Goal: Transaction & Acquisition: Purchase product/service

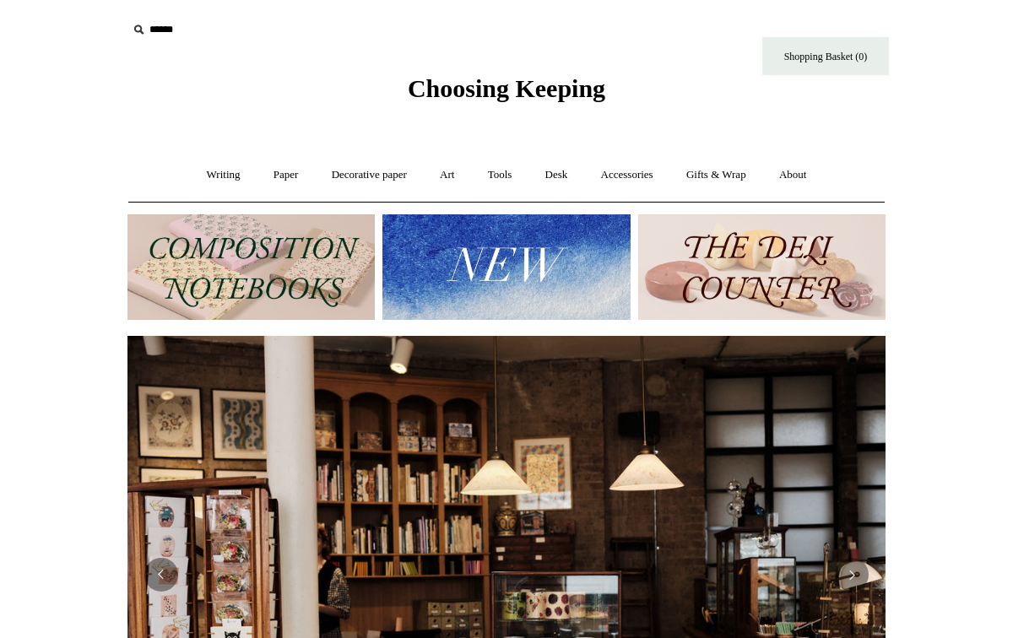
click at [226, 249] on img at bounding box center [251, 267] width 247 height 106
click at [388, 175] on link "Decorative paper +" at bounding box center [370, 175] width 106 height 45
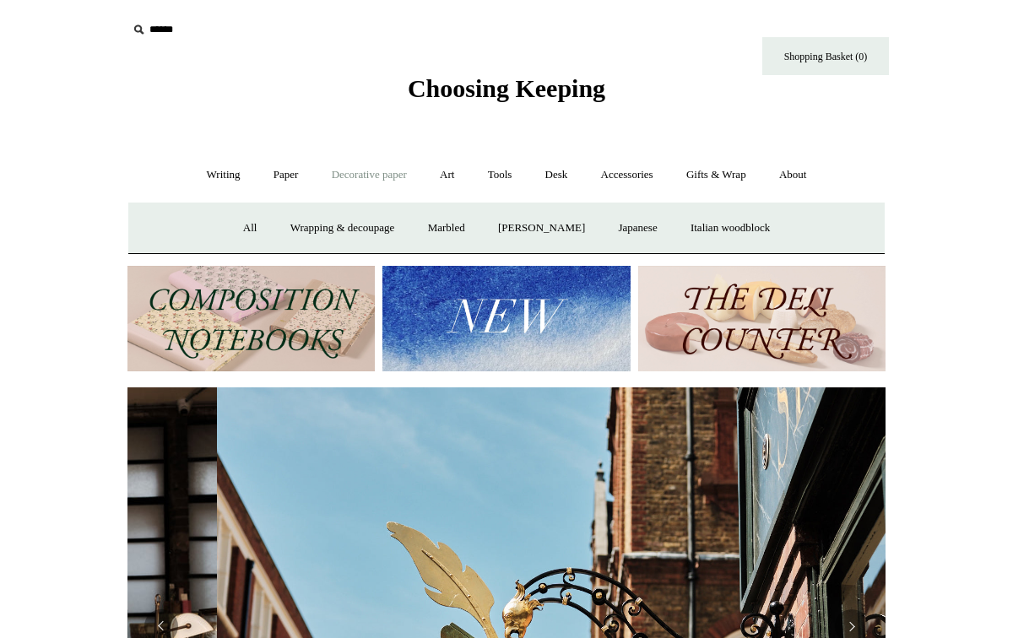
scroll to position [0, 758]
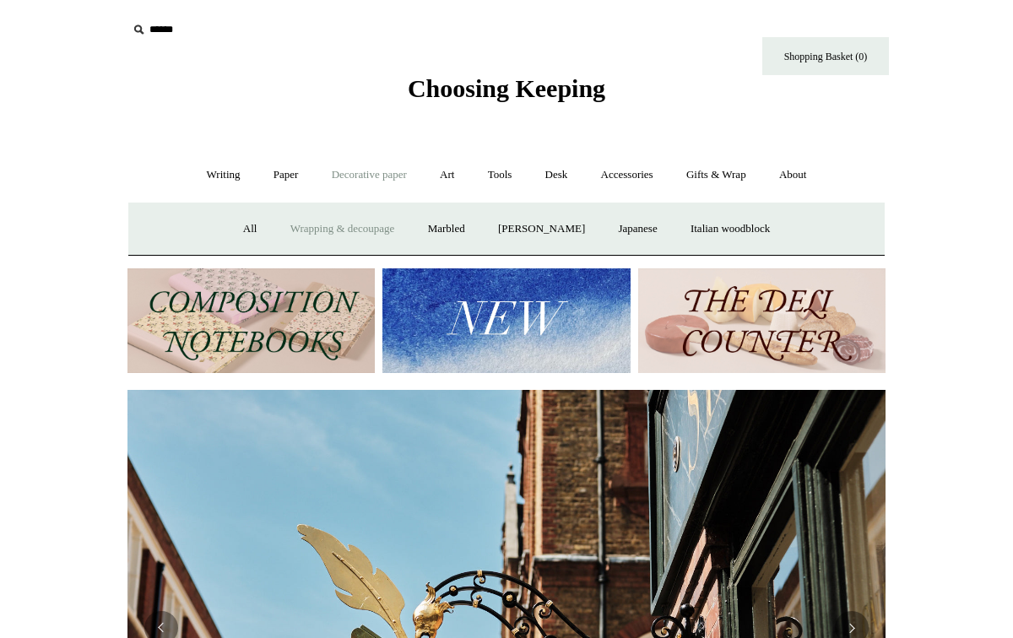
click at [366, 232] on link "Wrapping & decoupage" at bounding box center [342, 229] width 135 height 45
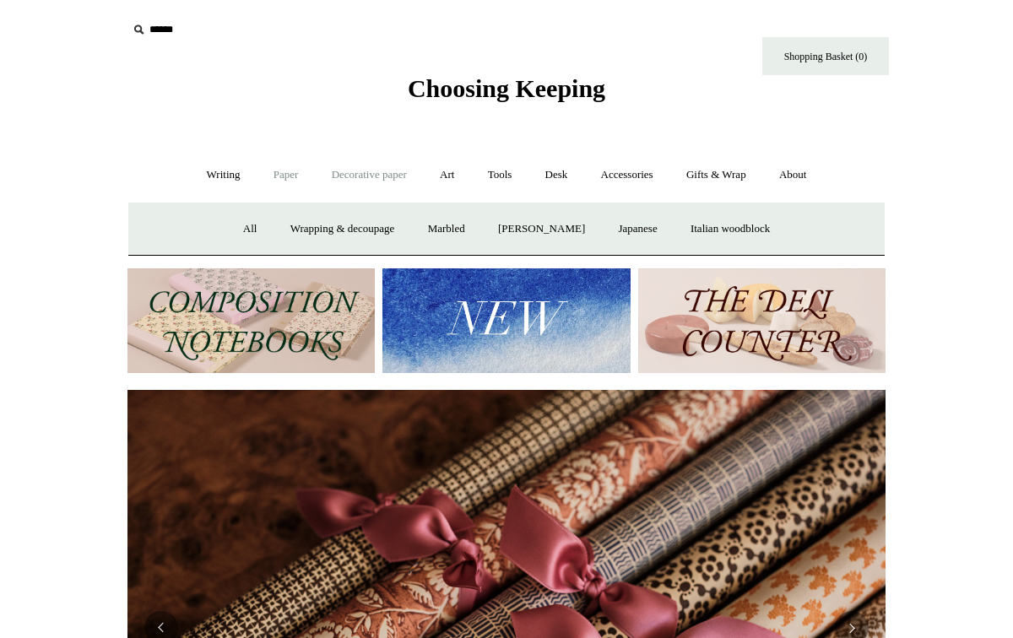
scroll to position [0, 1517]
click at [278, 176] on link "Paper +" at bounding box center [286, 175] width 56 height 45
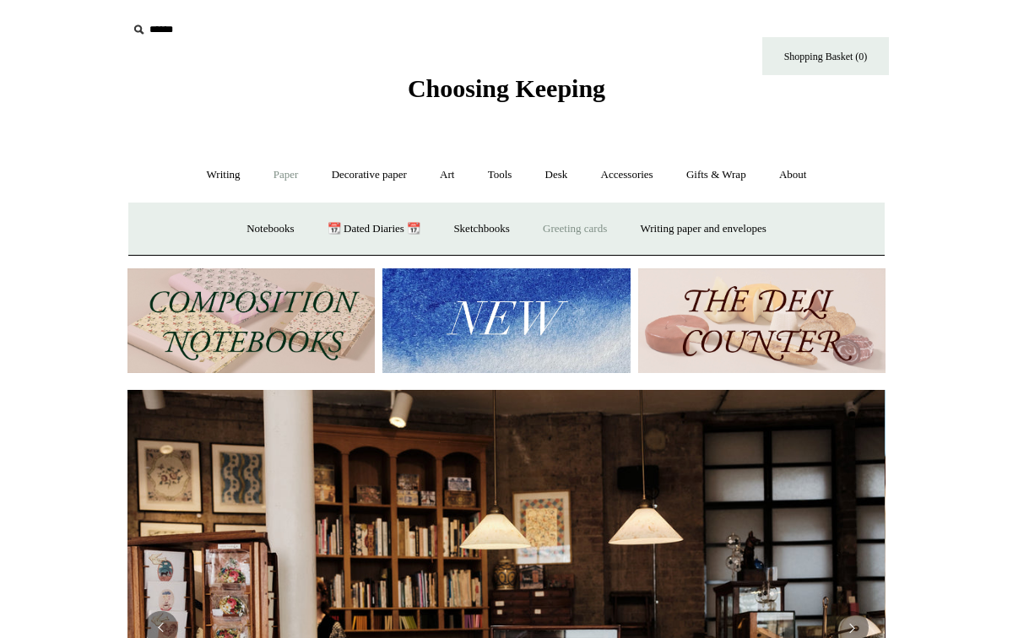
scroll to position [0, 0]
click at [372, 224] on link "📆 Dated Diaries 📆" at bounding box center [373, 229] width 123 height 45
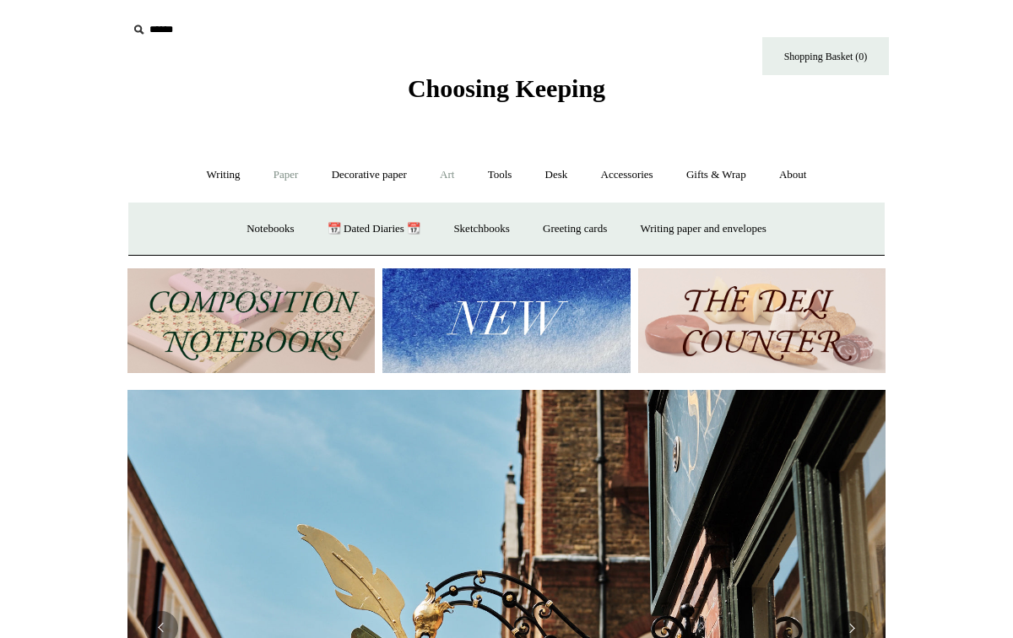
click at [455, 173] on link "Art +" at bounding box center [447, 175] width 45 height 45
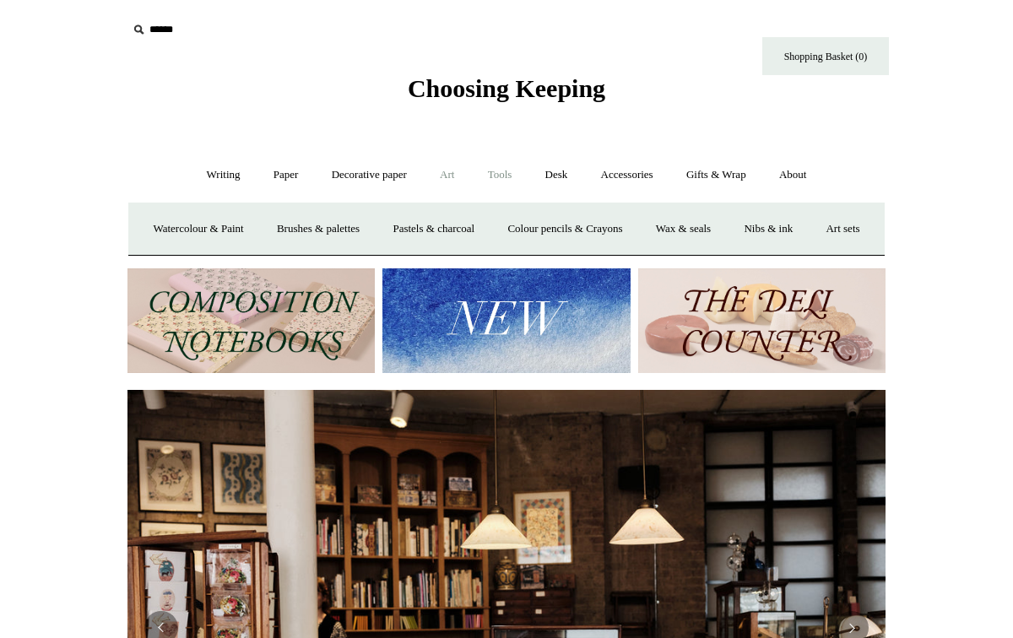
click at [494, 175] on link "Tools +" at bounding box center [500, 175] width 55 height 45
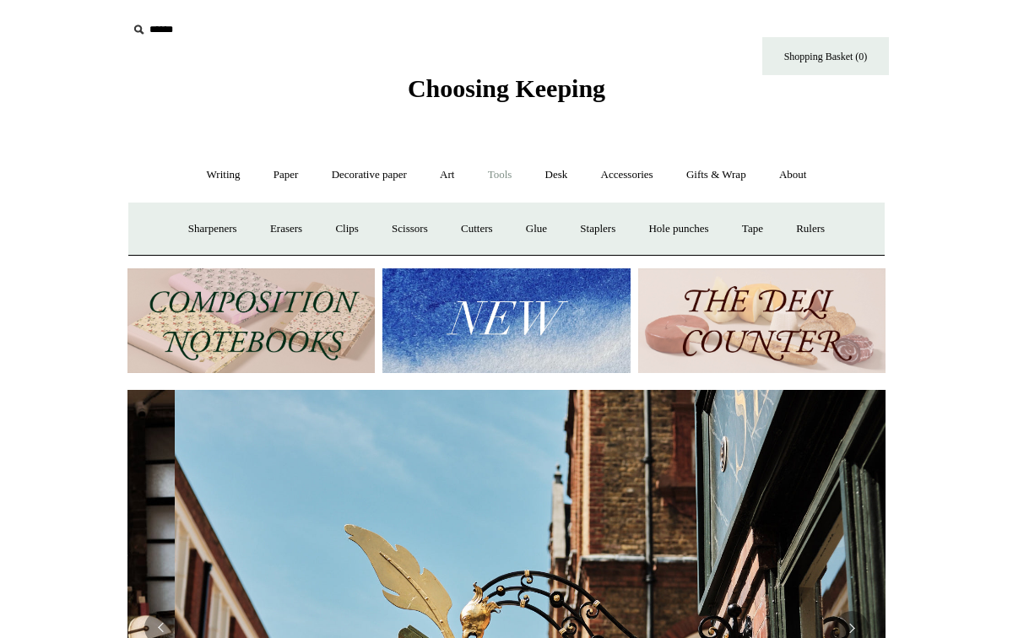
scroll to position [0, 758]
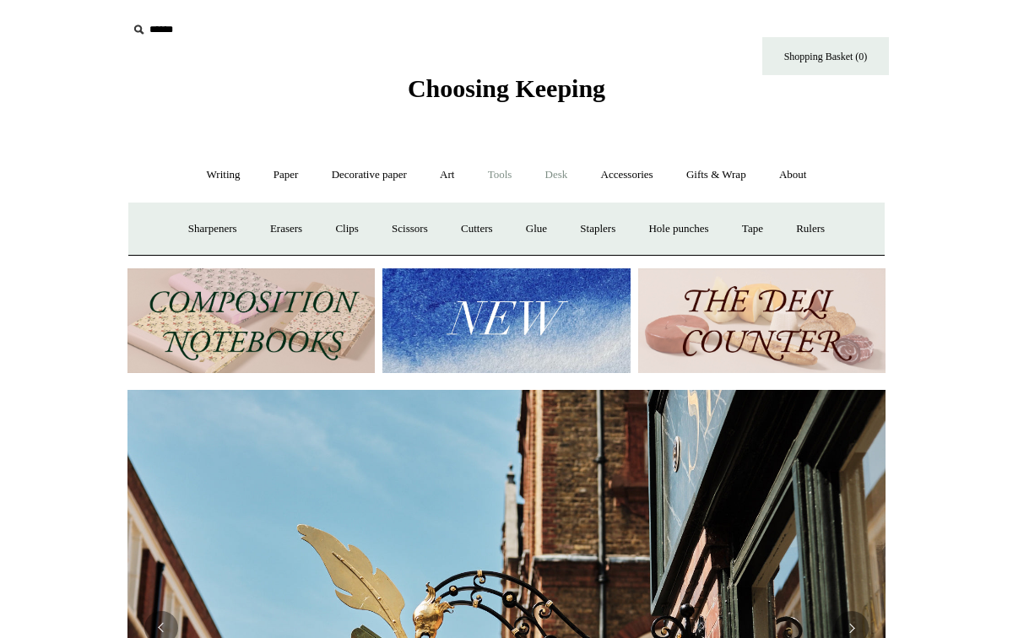
click at [556, 176] on link "Desk +" at bounding box center [556, 175] width 53 height 45
click at [628, 176] on link "Accessories +" at bounding box center [627, 175] width 83 height 45
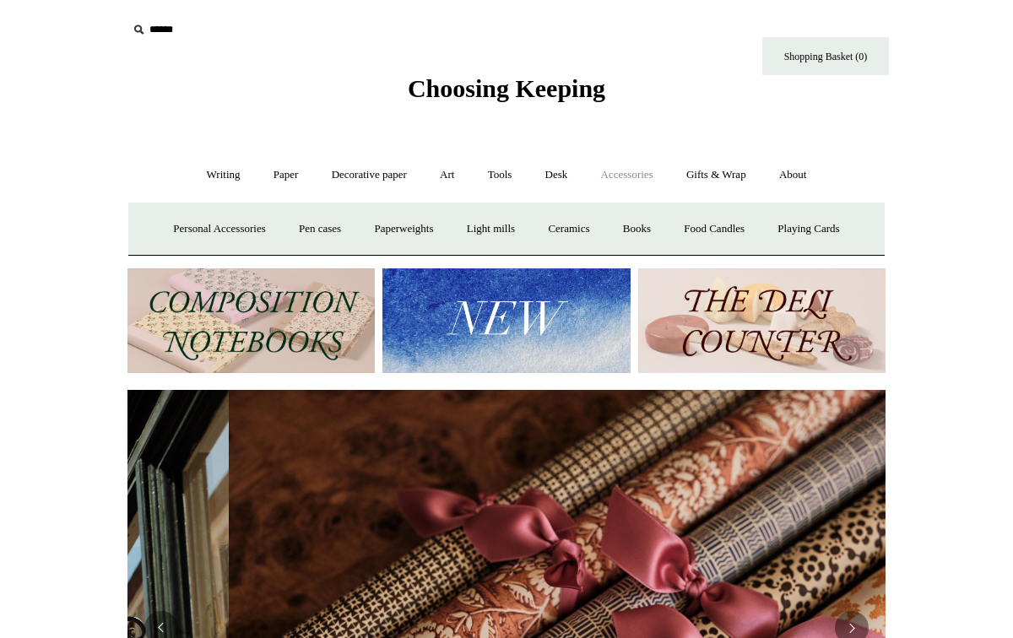
scroll to position [0, 1517]
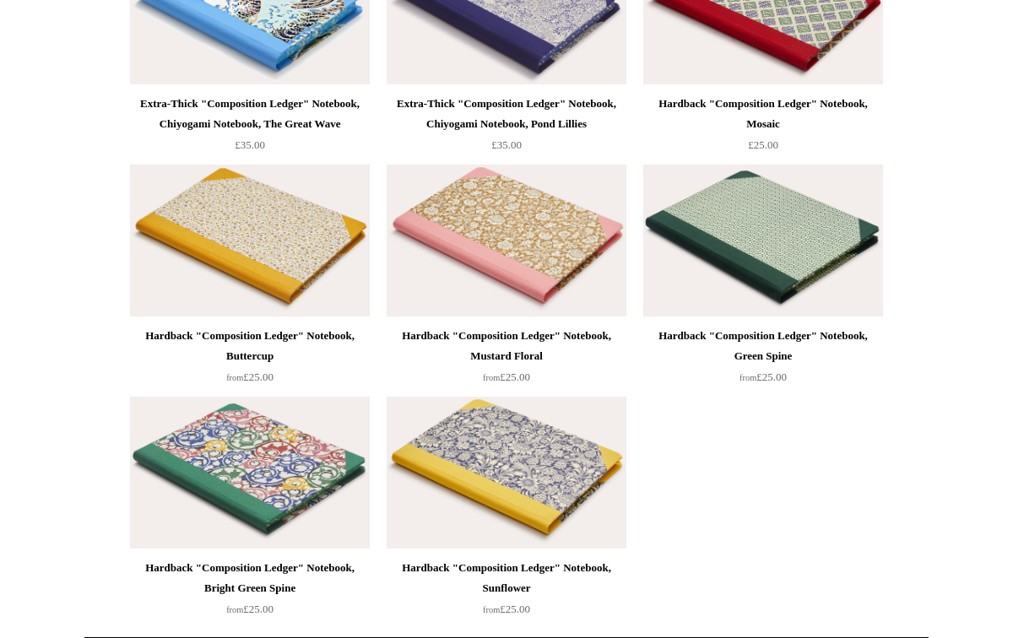
scroll to position [6794, 0]
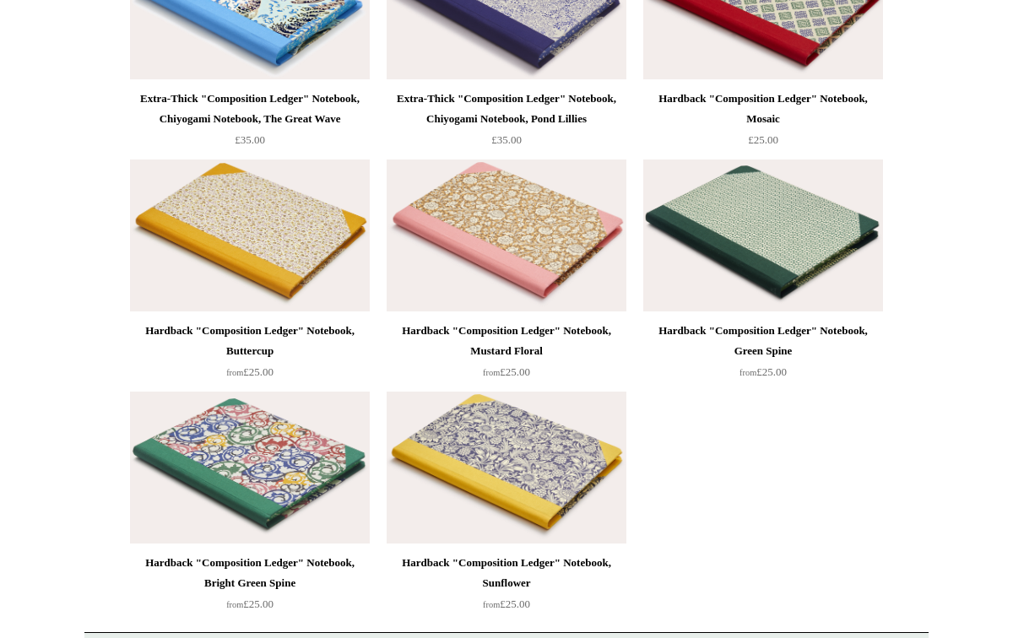
click at [284, 280] on img at bounding box center [250, 236] width 240 height 152
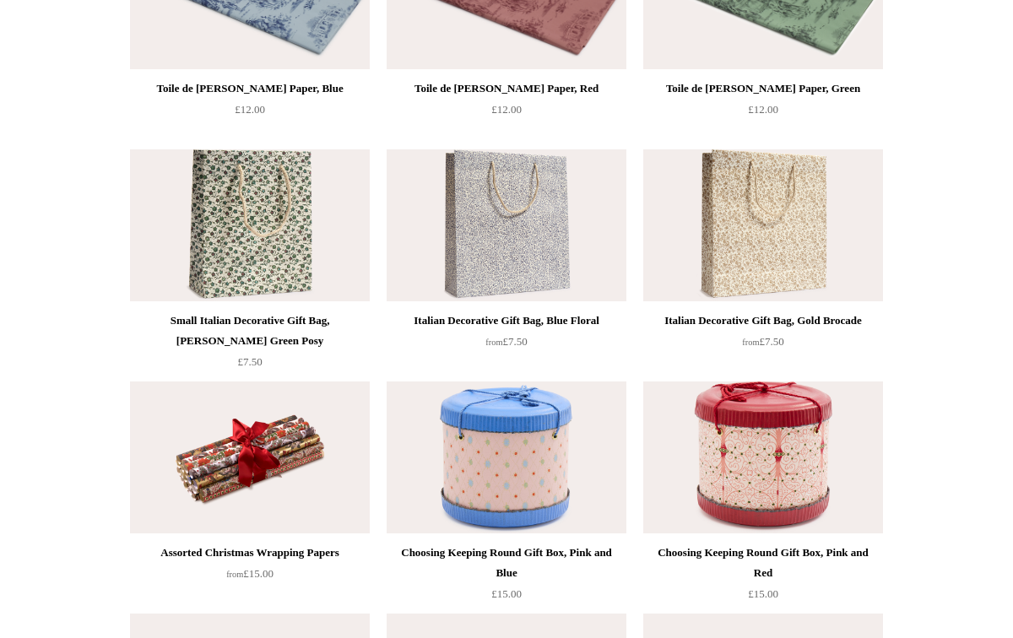
scroll to position [305, 0]
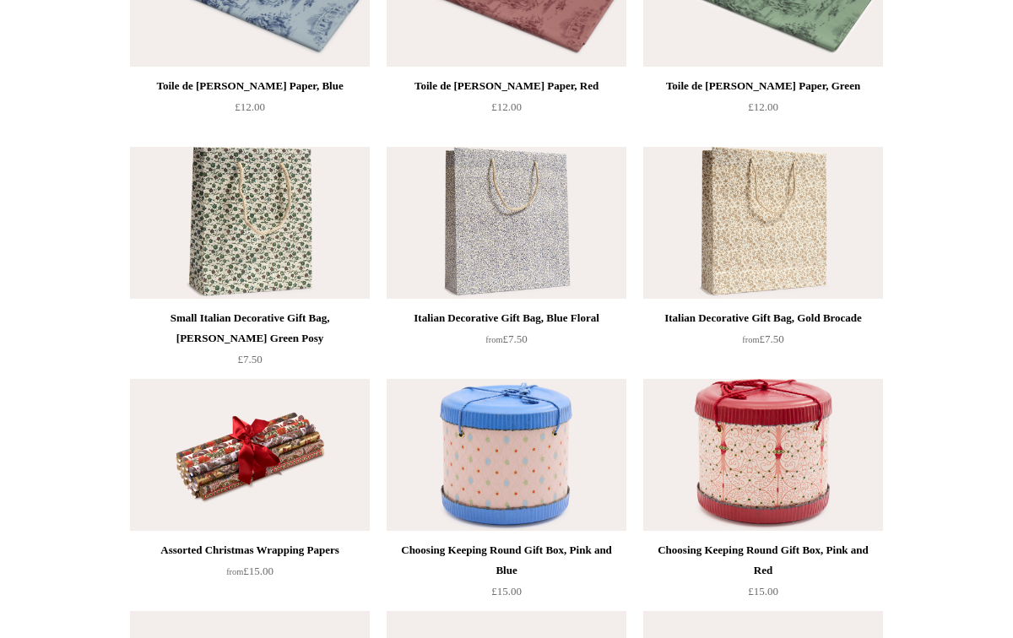
click at [585, 323] on div "Italian Decorative Gift Bag, Blue Floral" at bounding box center [506, 318] width 231 height 20
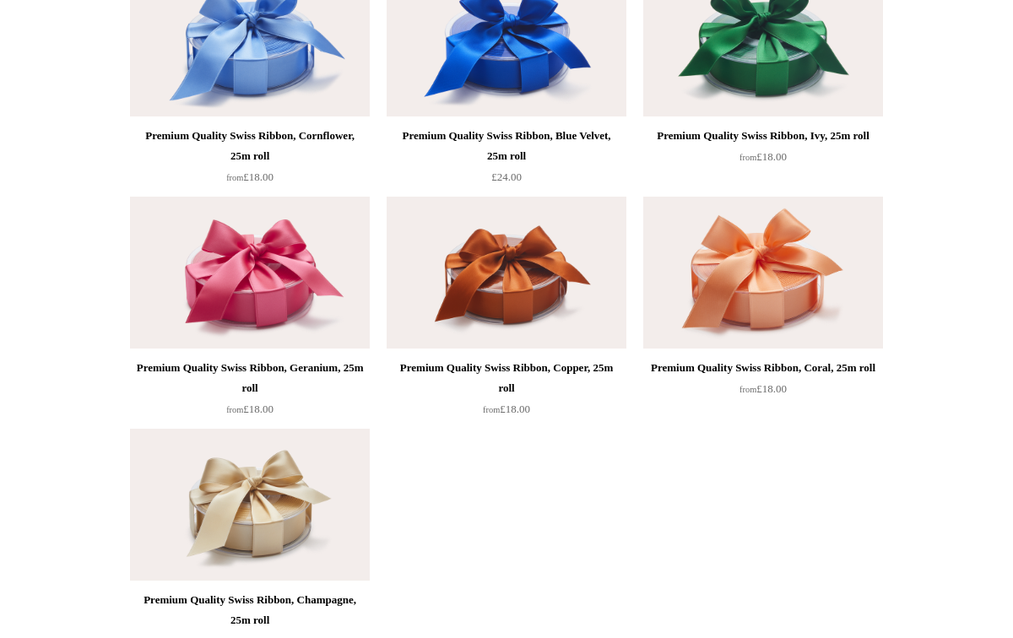
scroll to position [2700, 0]
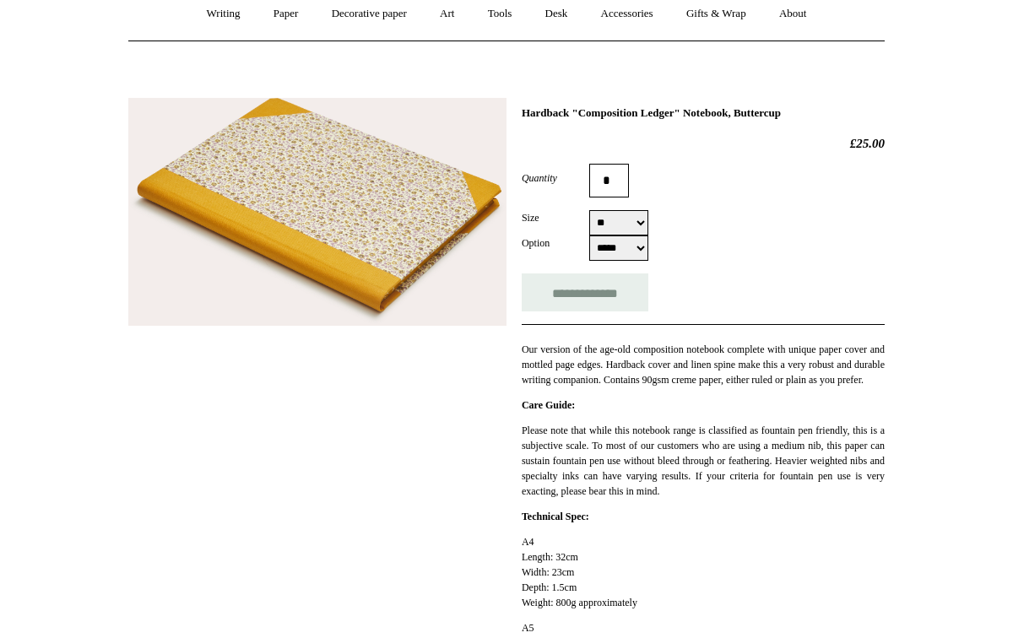
scroll to position [184, 0]
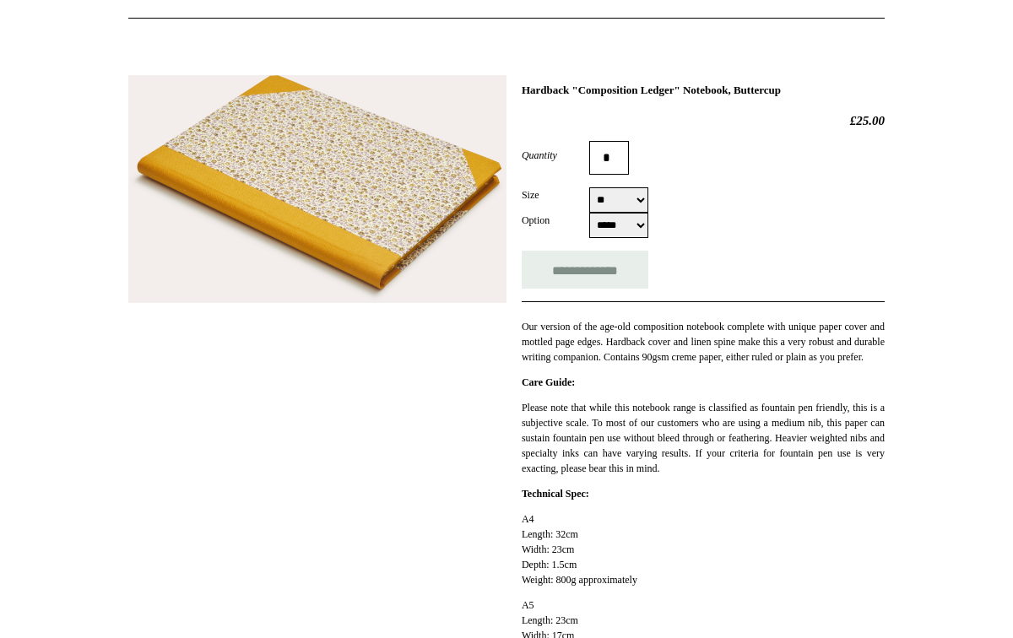
click at [641, 231] on select "***** *****" at bounding box center [618, 225] width 59 height 25
select select "*****"
click at [640, 200] on select "** **" at bounding box center [618, 199] width 59 height 25
select select "**"
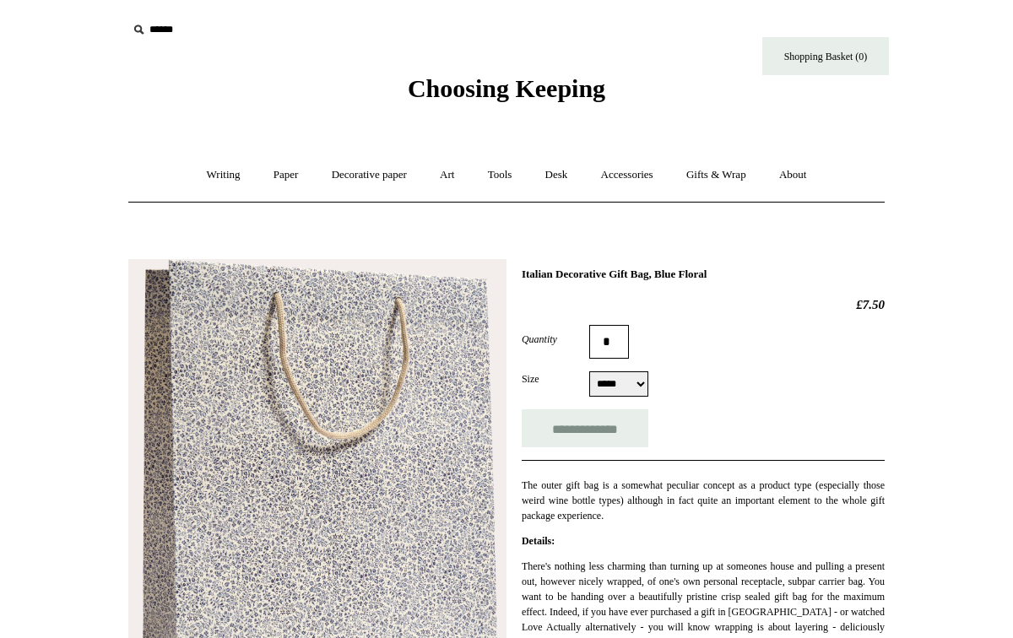
scroll to position [83, 0]
